Goal: Answer question/provide support: Share knowledge or assist other users

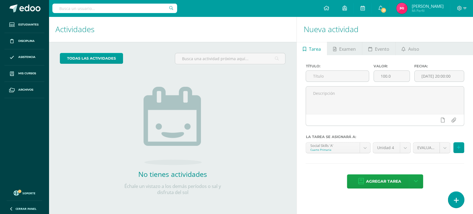
click at [456, 197] on icon at bounding box center [455, 200] width 5 height 6
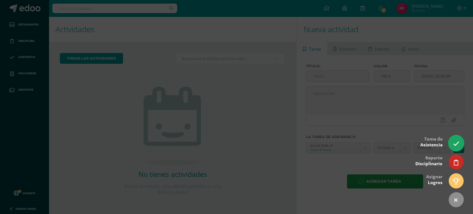
click at [456, 145] on icon at bounding box center [455, 143] width 6 height 6
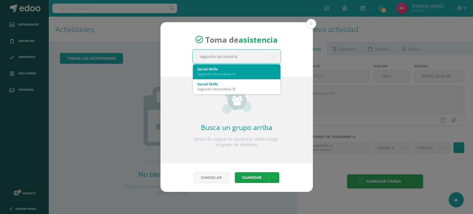
type input "segundo secundaria"
click at [257, 73] on div "Segundo Secundaria 'A'" at bounding box center [236, 73] width 79 height 5
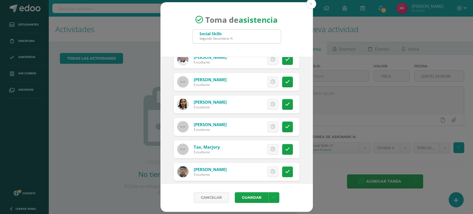
scroll to position [464, 0]
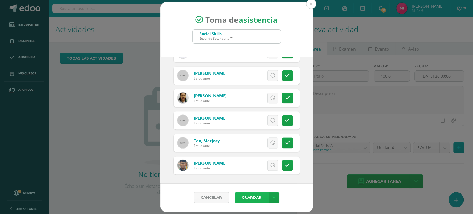
click at [255, 196] on button "Guardar" at bounding box center [251, 197] width 34 height 11
